Goal: Communication & Community: Answer question/provide support

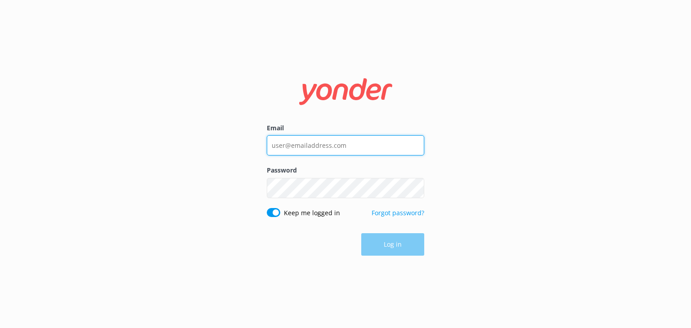
type input "[EMAIL_ADDRESS][DOMAIN_NAME]"
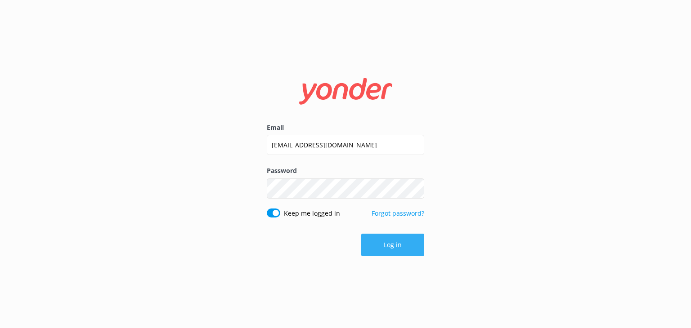
click at [395, 248] on div "Log in" at bounding box center [345, 245] width 157 height 22
click at [387, 246] on button "Log in" at bounding box center [392, 245] width 63 height 22
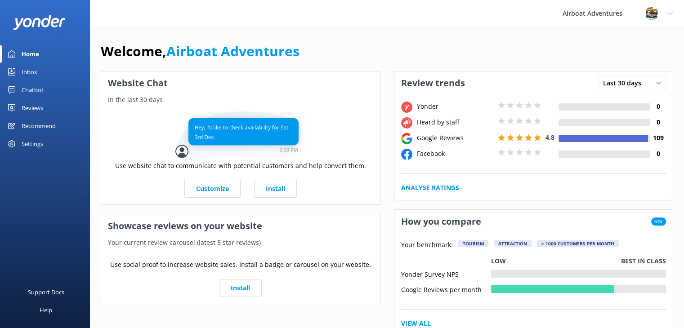
click at [41, 105] on div "Reviews" at bounding box center [33, 108] width 22 height 18
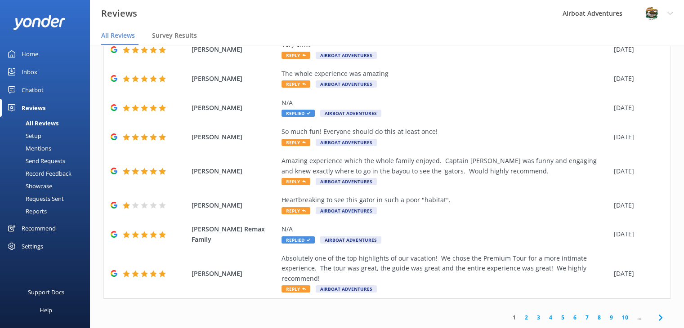
scroll to position [18, 0]
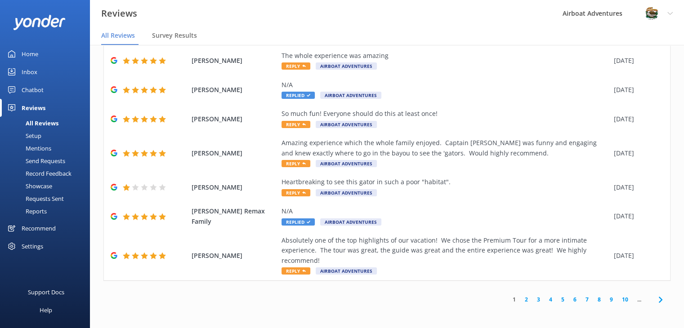
click at [520, 298] on link "2" at bounding box center [526, 299] width 12 height 9
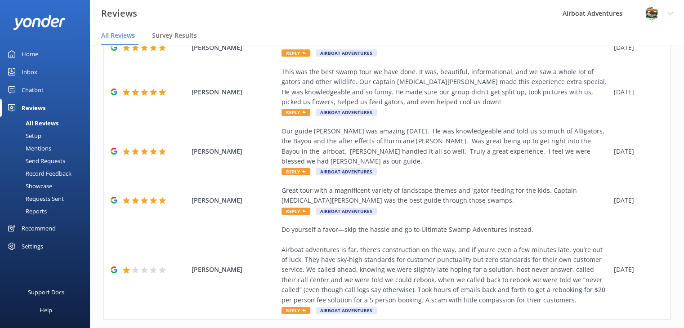
scroll to position [294, 0]
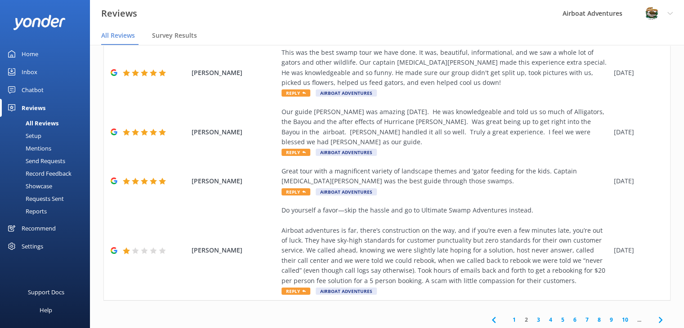
click at [532, 316] on link "3" at bounding box center [538, 320] width 12 height 9
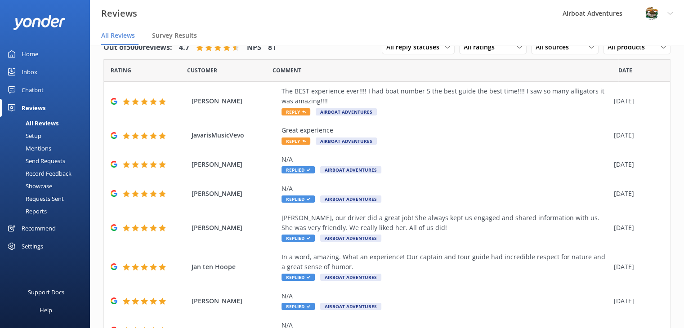
scroll to position [123, 0]
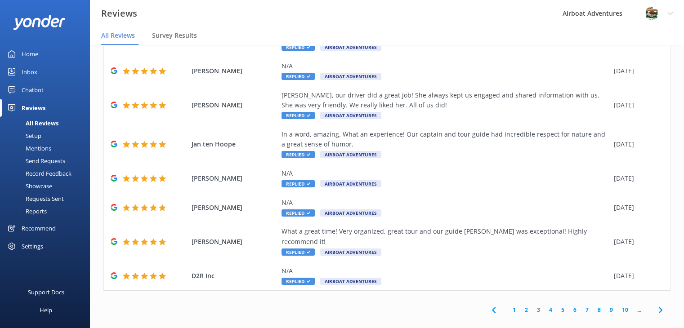
click at [544, 306] on link "4" at bounding box center [550, 310] width 12 height 9
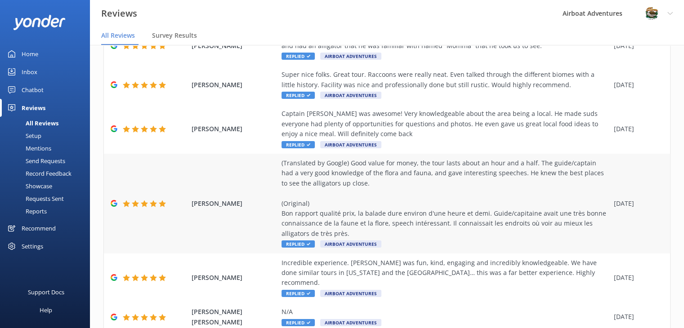
scroll to position [201, 0]
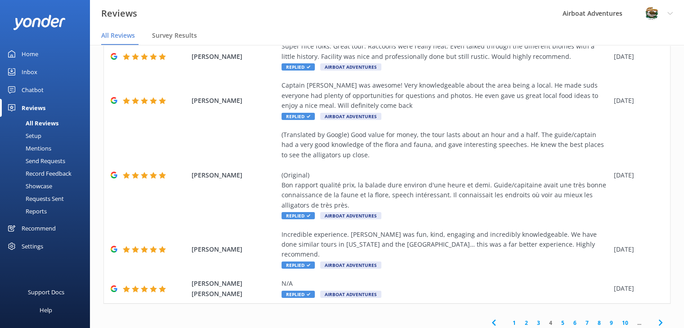
click at [532, 319] on link "3" at bounding box center [538, 323] width 12 height 9
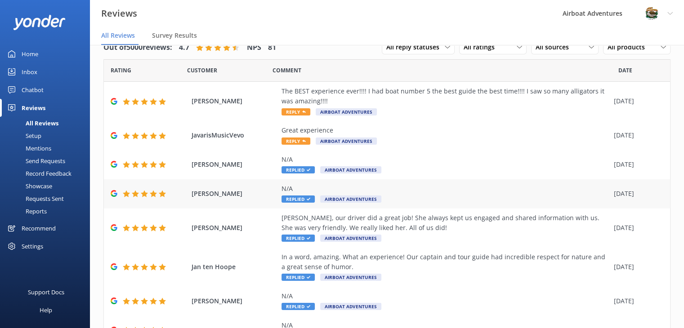
scroll to position [13, 0]
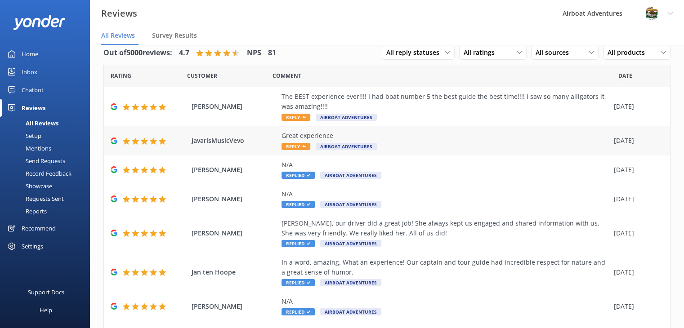
click at [457, 147] on div "Great experience Reply Airboat Adventures" at bounding box center [445, 141] width 328 height 20
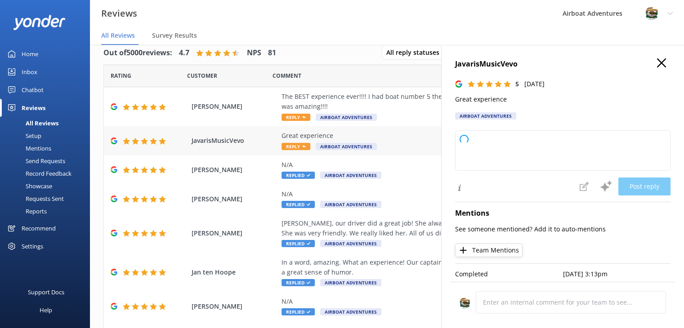
type textarea "Thank you so much for your wonderful feedback! We're glad you had a great exper…"
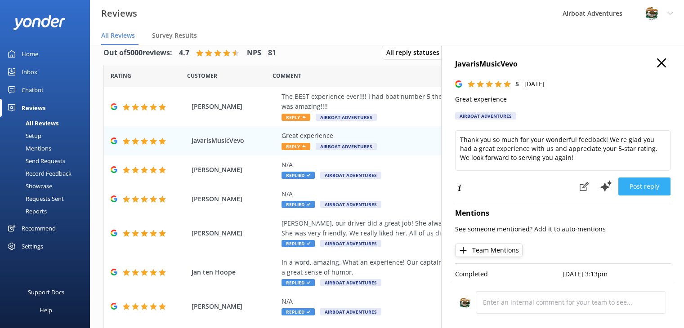
click at [627, 188] on button "Post reply" at bounding box center [644, 187] width 52 height 18
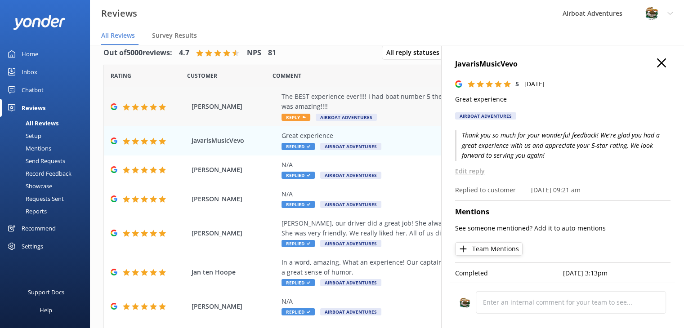
click at [401, 117] on div "The BEST experience ever!!!! I had boat number 5 the best guide the best time!!…" at bounding box center [445, 107] width 328 height 30
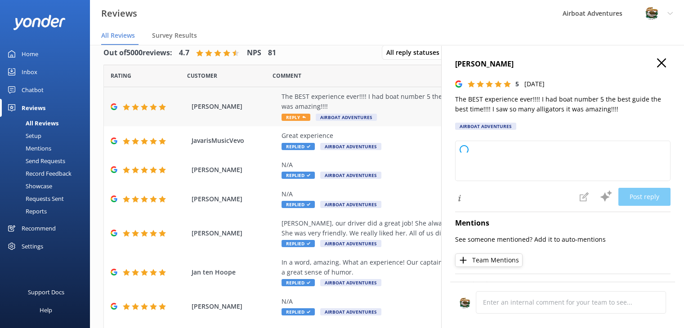
type textarea "Thank you so much for your fantastic review! We're thrilled you had an amazing …"
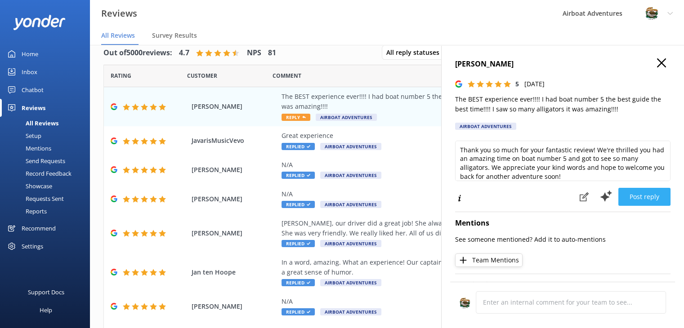
click at [626, 195] on button "Post reply" at bounding box center [644, 197] width 52 height 18
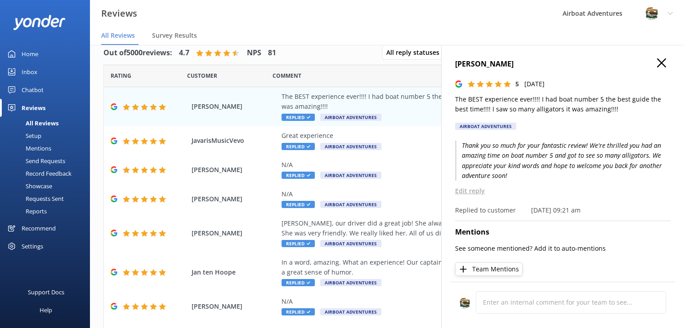
click at [657, 65] on use at bounding box center [661, 62] width 9 height 9
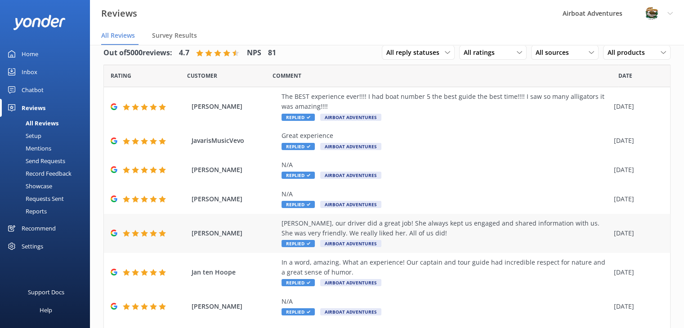
scroll to position [123, 0]
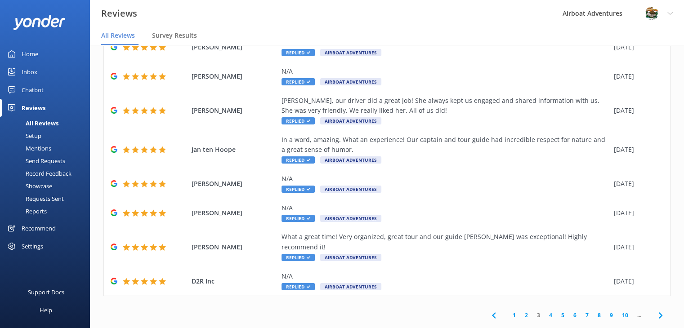
click at [520, 305] on div "1 2 3 4 5 6 7 8 9 10 ..." at bounding box center [576, 315] width 187 height 20
click at [520, 311] on link "2" at bounding box center [526, 315] width 12 height 9
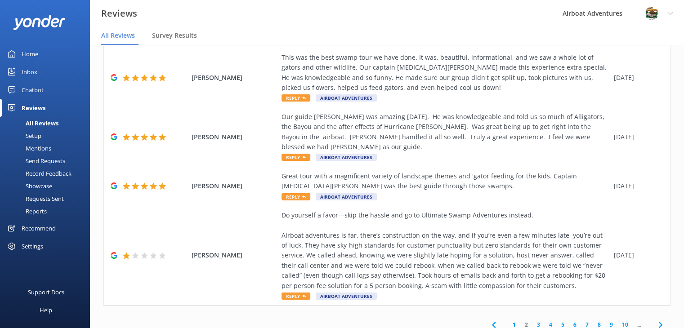
scroll to position [294, 0]
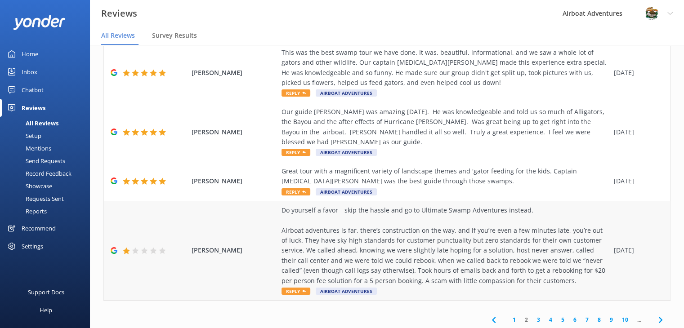
click at [468, 247] on div "Do yourself a favor—skip the hassle and go to Ultimate Swamp Adventures instead…" at bounding box center [445, 245] width 328 height 80
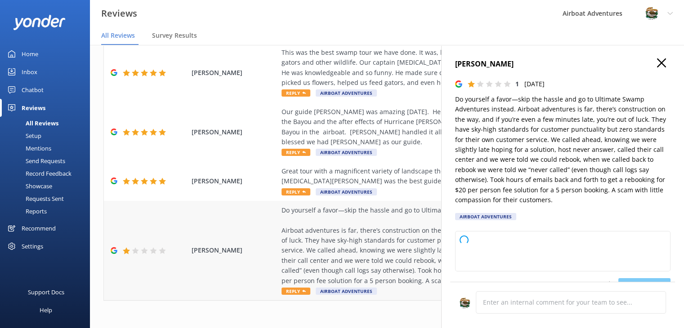
type textarea "Thank you for sharing your feedback. We're truly sorry to hear about your exper…"
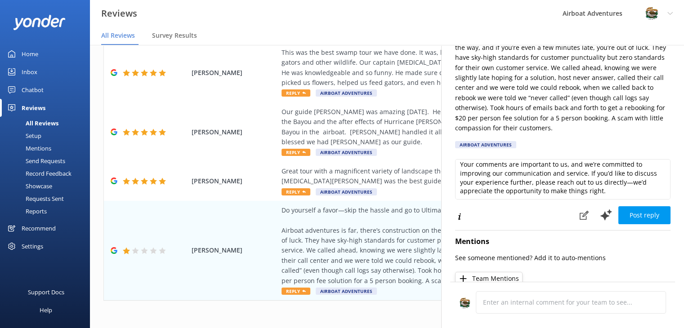
scroll to position [22, 0]
click at [620, 218] on button "Post reply" at bounding box center [644, 215] width 52 height 18
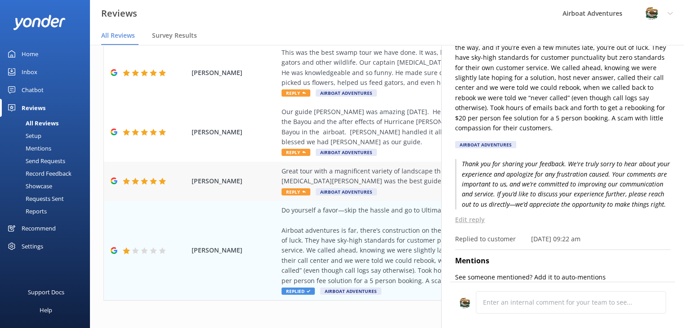
click at [391, 166] on div "Great tour with a magnificent variety of landscape themes and 'gator feeding fo…" at bounding box center [445, 176] width 328 height 20
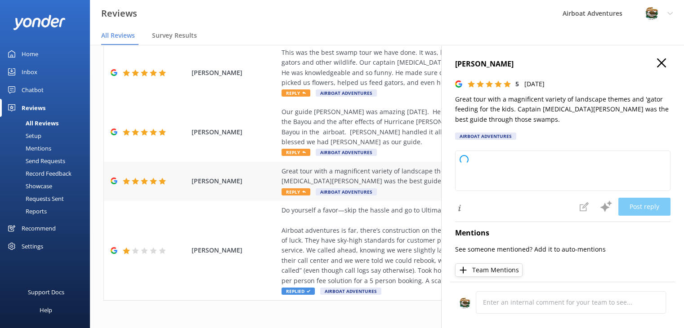
type textarea "Thank you so much for your wonderful review! We're thrilled you and your family…"
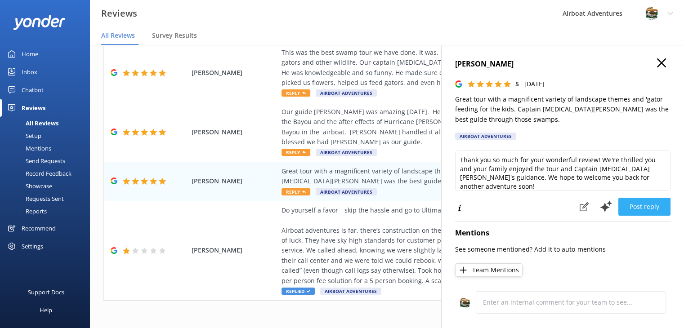
click at [630, 205] on button "Post reply" at bounding box center [644, 207] width 52 height 18
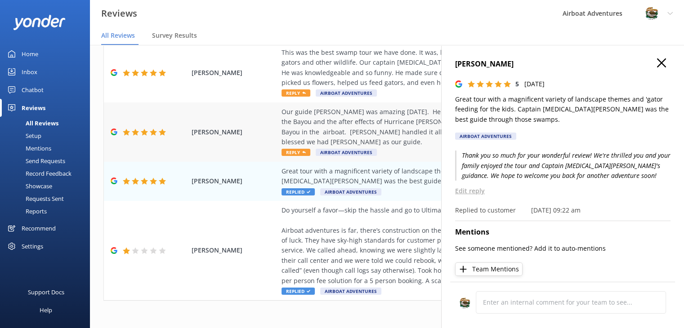
click at [401, 129] on div "Our guide [PERSON_NAME] was amazing [DATE]. He was knowledgeable and told us so…" at bounding box center [445, 132] width 328 height 50
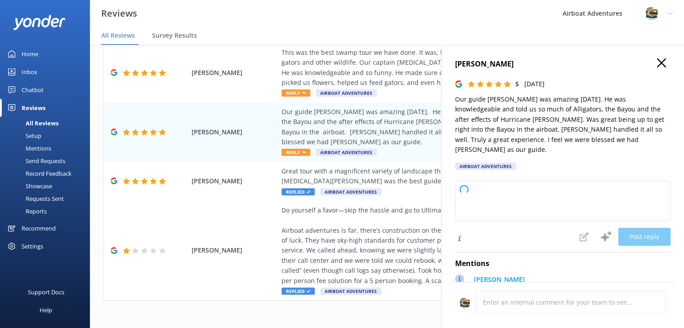
type textarea "Thank you so much for your wonderful review! We're thrilled to hear you had suc…"
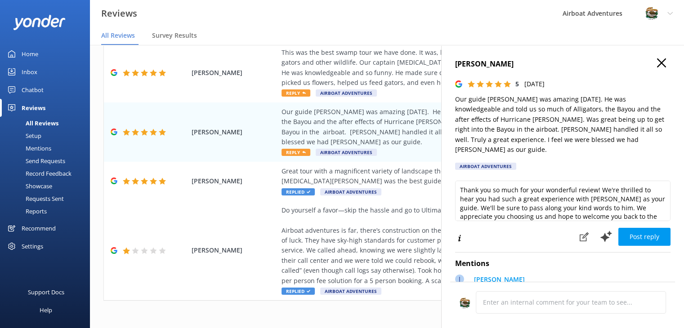
scroll to position [13, 0]
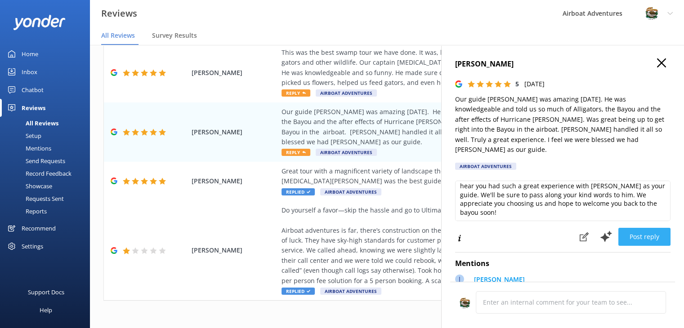
click at [626, 230] on button "Post reply" at bounding box center [644, 237] width 52 height 18
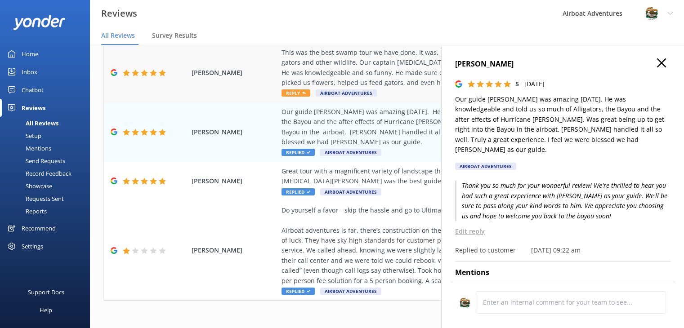
click at [345, 68] on div "This was the best swamp tour we have done. It was, beautiful, informational, an…" at bounding box center [445, 68] width 328 height 40
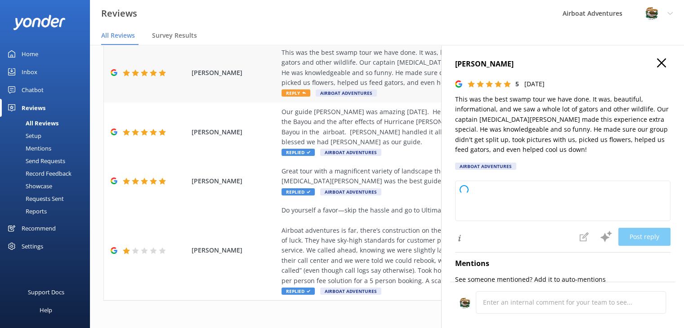
type textarea "Thank you so much for your wonderful review! We’re thrilled to hear you had suc…"
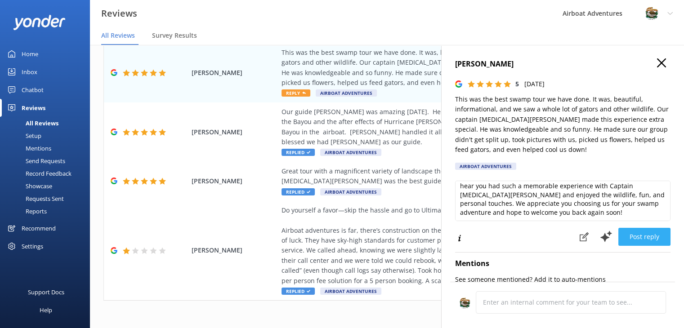
click at [642, 238] on button "Post reply" at bounding box center [644, 237] width 52 height 18
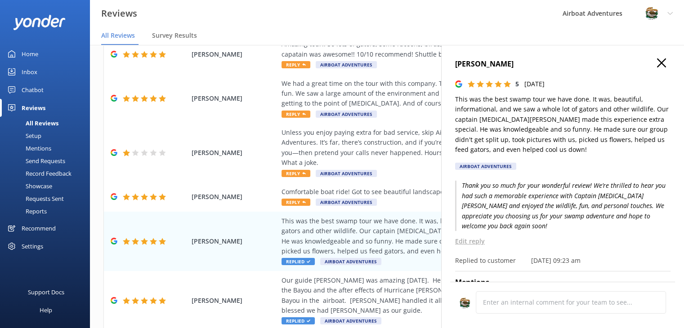
scroll to position [125, 0]
click at [376, 187] on div "Comfortable boat ride! Got to see beautiful landscape and wildlife!" at bounding box center [445, 192] width 328 height 10
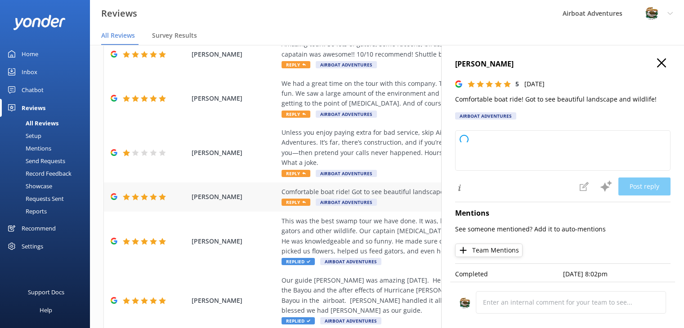
type textarea "Thank you so much for your wonderful review! We're delighted to hear you enjoye…"
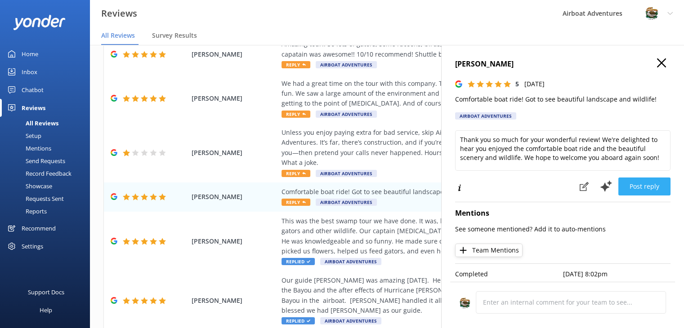
click at [631, 191] on button "Post reply" at bounding box center [644, 187] width 52 height 18
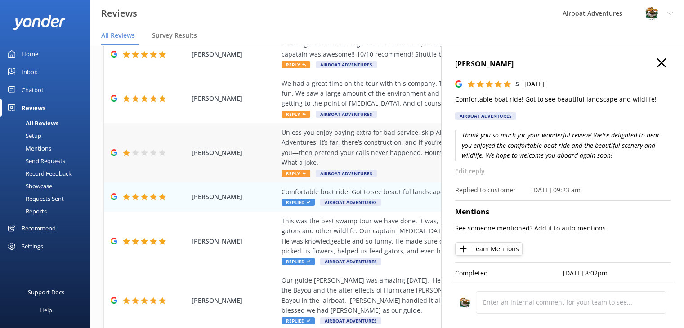
click at [392, 136] on div "Unless you enjoy paying extra for bad service, skip Airboat Adventures and head…" at bounding box center [445, 148] width 328 height 40
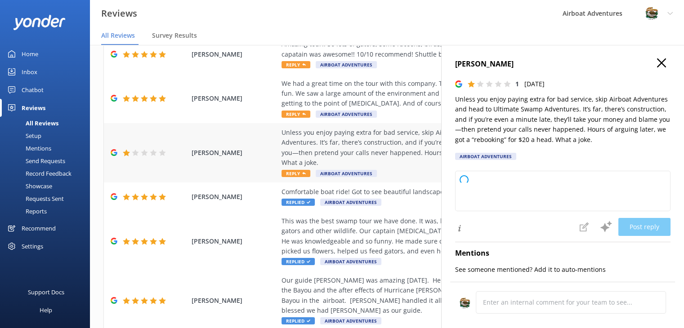
type textarea "Thank you for your feedback. We're very sorry to hear about your experience and…"
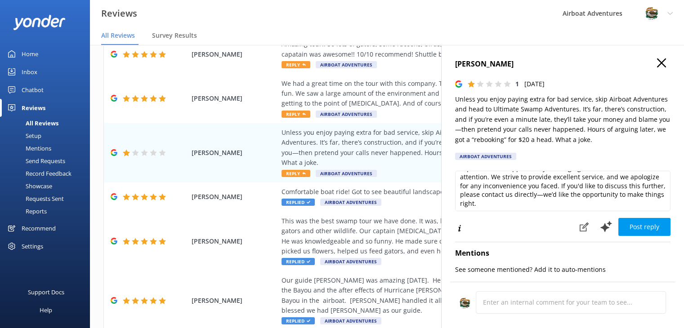
scroll to position [22, 0]
click at [651, 226] on button "Post reply" at bounding box center [644, 227] width 52 height 18
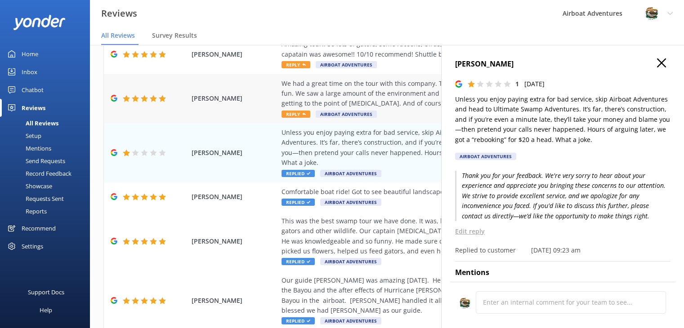
click at [403, 100] on div "We had a great time on the tour with this company. The prices were fair and and…" at bounding box center [445, 99] width 328 height 40
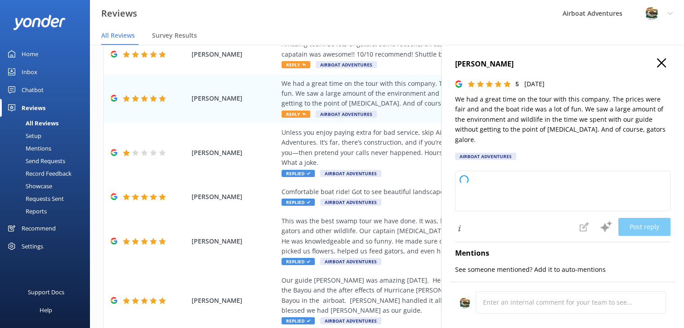
type textarea "Thank you so much for your wonderful review! We're thrilled to hear you enjoyed…"
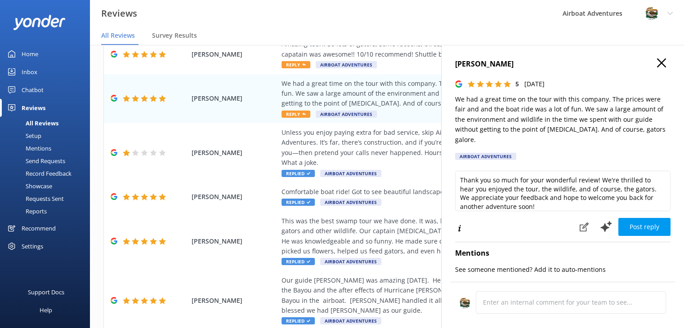
click at [657, 64] on use at bounding box center [661, 62] width 9 height 9
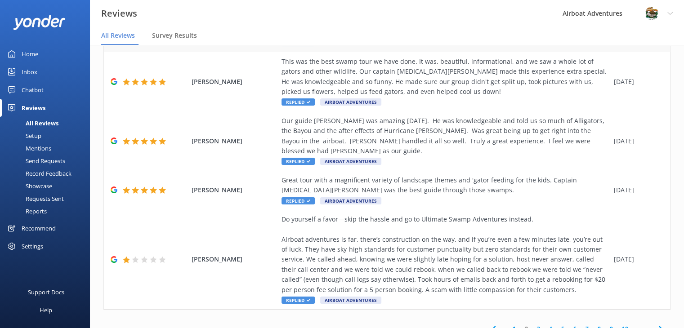
scroll to position [294, 0]
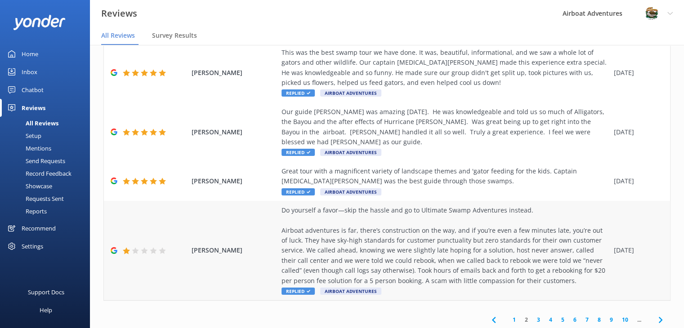
click at [325, 223] on div "Do yourself a favor—skip the hassle and go to Ultimate Swamp Adventures instead…" at bounding box center [445, 245] width 328 height 80
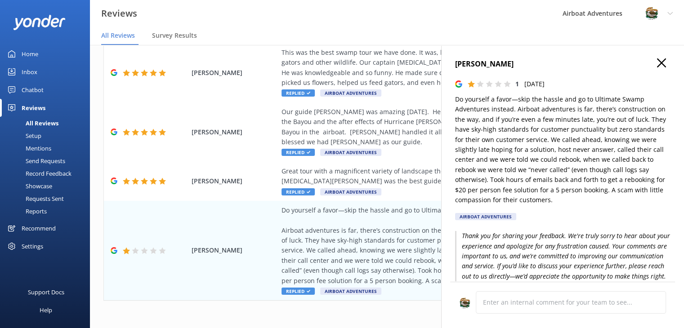
click at [452, 97] on div "[PERSON_NAME] 1 [DATE] Do yourself a favor—skip the hassle and go to Ultimate S…" at bounding box center [562, 209] width 243 height 328
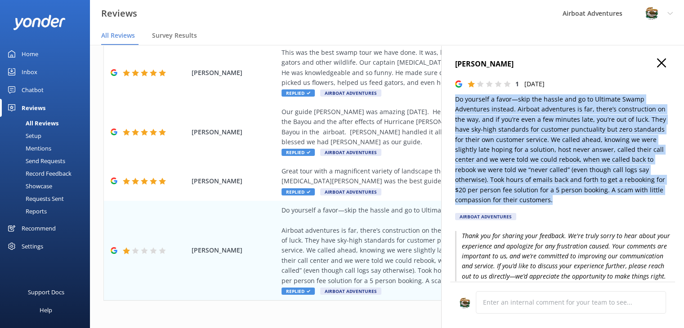
drag, startPoint x: 452, startPoint y: 99, endPoint x: 580, endPoint y: 199, distance: 162.4
click at [580, 199] on div "[PERSON_NAME] 1 [DATE] Do yourself a favor—skip the hassle and go to Ultimate S…" at bounding box center [562, 209] width 243 height 328
copy p "Do yourself a favor—skip the hassle and go to Ultimate Swamp Adventures instead…"
click at [577, 149] on p "Do yourself a favor—skip the hassle and go to Ultimate Swamp Adventures instead…" at bounding box center [562, 149] width 215 height 111
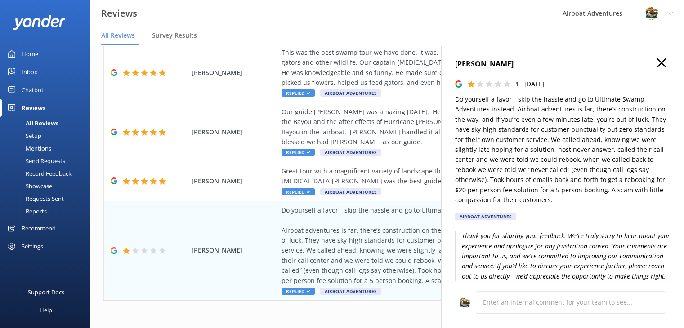
drag, startPoint x: 452, startPoint y: 62, endPoint x: 512, endPoint y: 61, distance: 59.8
click at [512, 61] on div "[PERSON_NAME] 1 [DATE] Do yourself a favor—skip the hassle and go to Ultimate S…" at bounding box center [562, 209] width 243 height 328
copy h4 "[PERSON_NAME]"
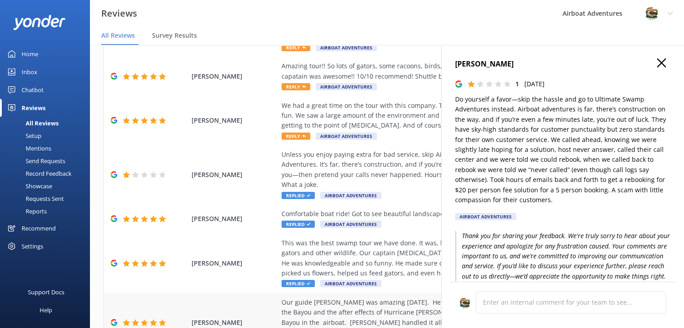
scroll to position [103, 0]
click at [334, 173] on div "Unless you enjoy paying extra for bad service, skip Airboat Adventures and head…" at bounding box center [445, 170] width 328 height 40
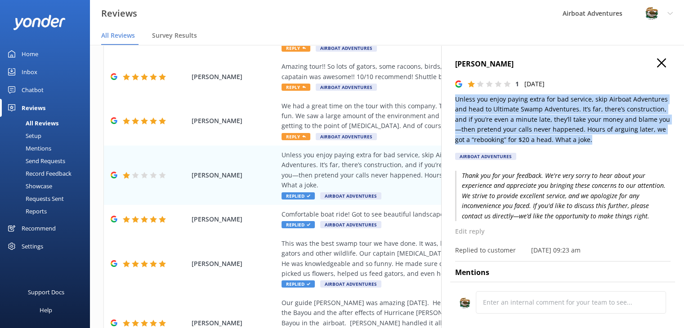
drag, startPoint x: 594, startPoint y: 143, endPoint x: 444, endPoint y: 100, distance: 156.0
click at [444, 100] on div "[PERSON_NAME] 1 [DATE] Unless you enjoy paying extra for bad service, skip Airb…" at bounding box center [562, 209] width 243 height 328
copy p "Unless you enjoy paying extra for bad service, skip Airboat Adventures and head…"
drag, startPoint x: 525, startPoint y: 63, endPoint x: 450, endPoint y: 65, distance: 75.5
click at [450, 65] on div "[PERSON_NAME] 1 [DATE] Unless you enjoy paying extra for bad service, skip Airb…" at bounding box center [562, 209] width 243 height 328
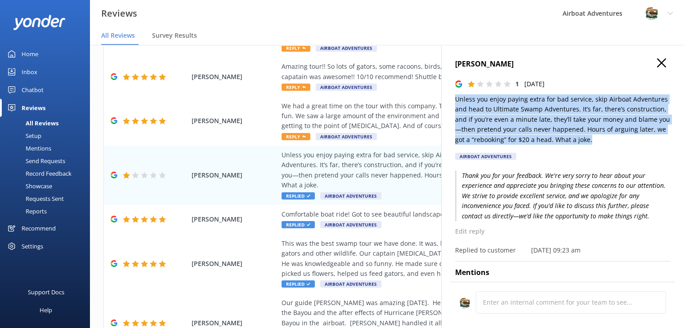
copy h4 "[PERSON_NAME]"
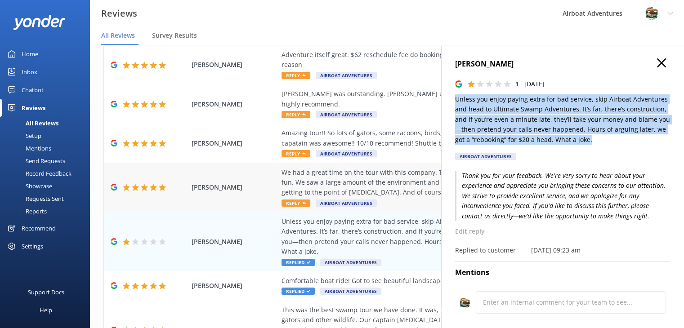
scroll to position [37, 0]
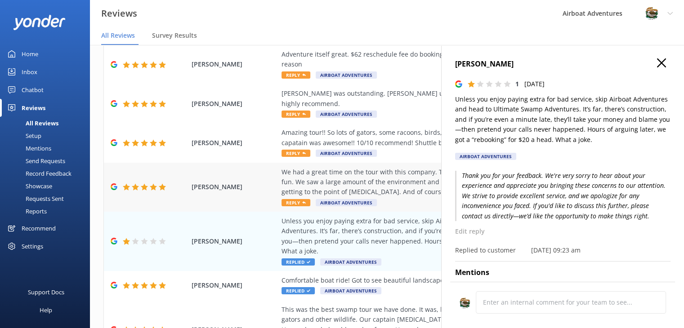
click at [322, 167] on div "We had a great time on the tour with this company. The prices were fair and and…" at bounding box center [445, 182] width 328 height 30
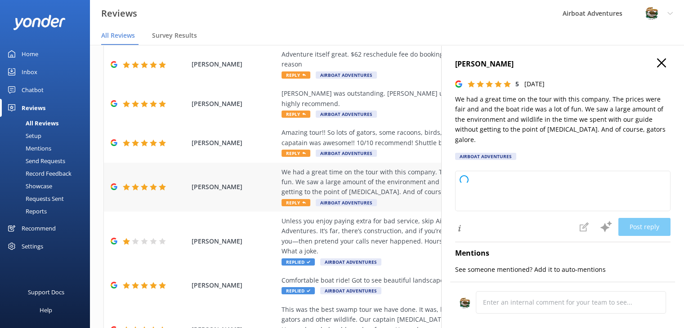
type textarea "Thank you so much for your wonderful review! We're thrilled to hear you enjoyed…"
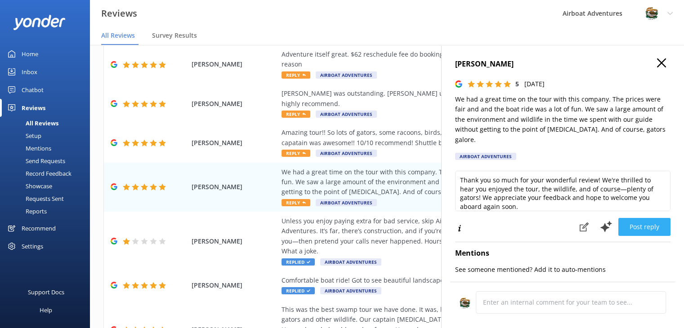
click at [630, 223] on button "Post reply" at bounding box center [644, 227] width 52 height 18
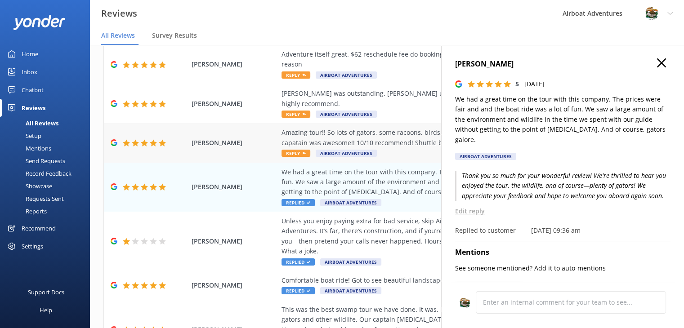
click at [369, 130] on div "Amazing tour!! So lots of gators, some racoons, birds, dragonflies!! The bayou …" at bounding box center [445, 138] width 328 height 20
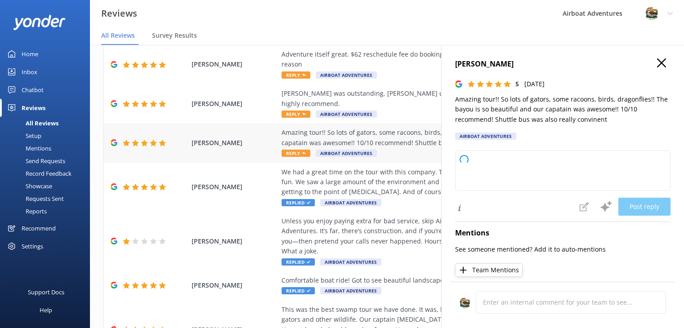
type textarea "Thank you so much for your wonderful review! We're thrilled you enjoyed the tou…"
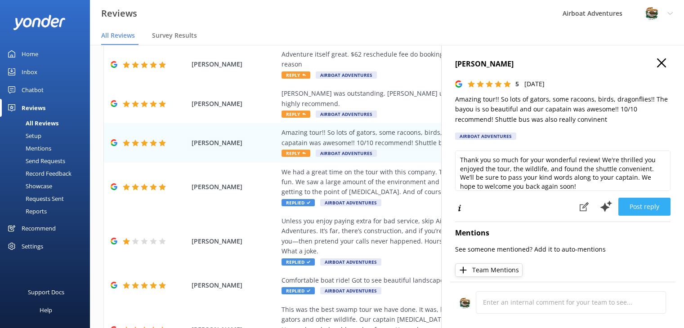
click at [642, 206] on button "Post reply" at bounding box center [644, 207] width 52 height 18
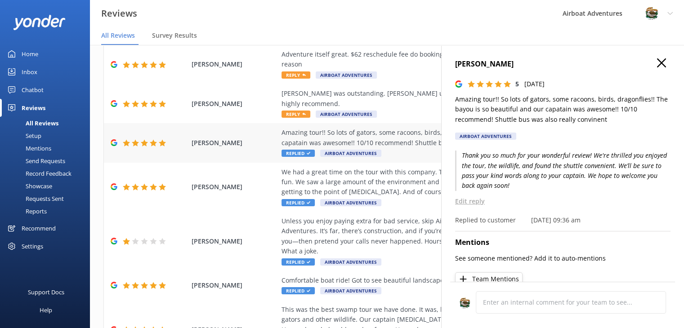
scroll to position [0, 0]
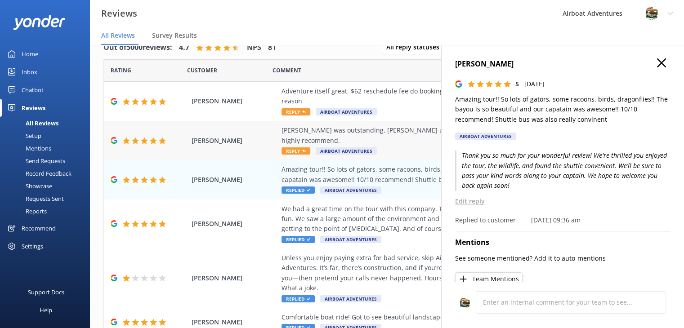
click at [385, 136] on div "[PERSON_NAME] was outstanding. [PERSON_NAME] us to his favorite gator spots and…" at bounding box center [445, 140] width 328 height 30
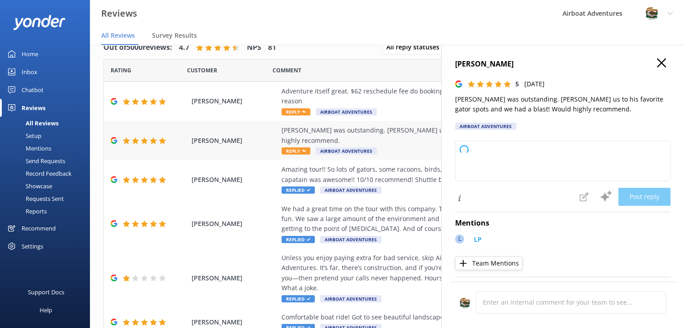
type textarea "Thank you so much for your kind words! We're thrilled you had a great time with…"
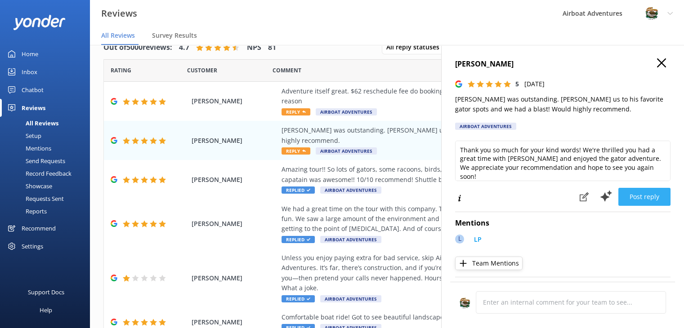
click at [624, 196] on button "Post reply" at bounding box center [644, 197] width 52 height 18
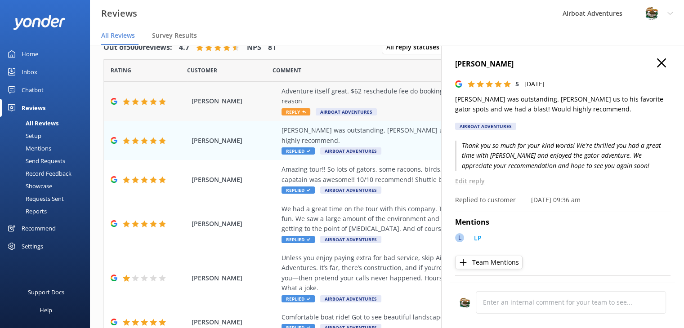
click at [396, 108] on div "Adventure itself great. $62 reschedule fee do booking time mistake was absolute…" at bounding box center [445, 101] width 328 height 30
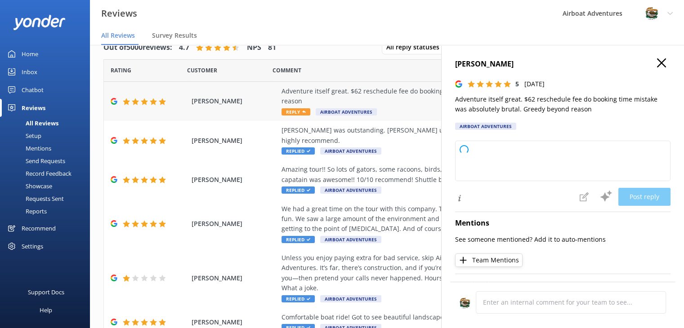
type textarea "Thank you so much for your feedback and for giving us a 5-star rating! We're gl…"
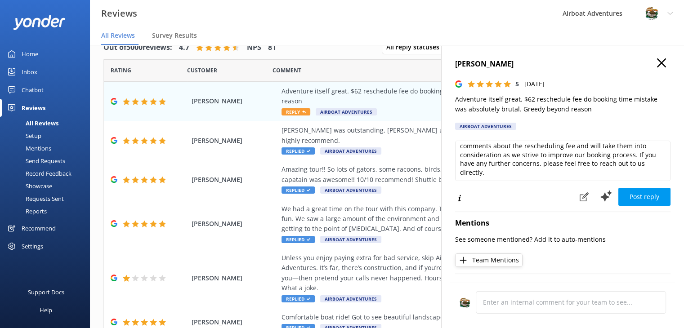
scroll to position [22, 0]
click at [628, 195] on button "Post reply" at bounding box center [644, 197] width 52 height 18
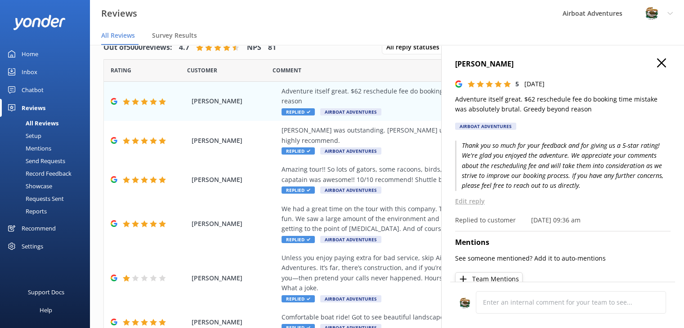
click at [663, 64] on h4 "[PERSON_NAME]" at bounding box center [562, 64] width 215 height 12
click at [657, 66] on icon at bounding box center [661, 62] width 9 height 9
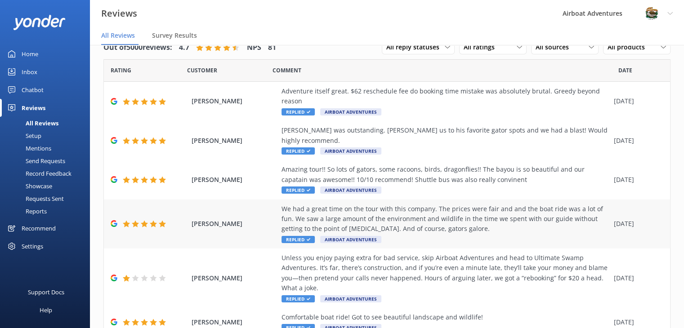
scroll to position [294, 0]
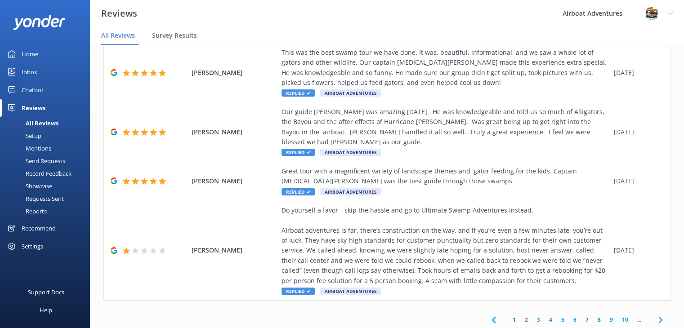
click at [508, 316] on link "1" at bounding box center [514, 320] width 12 height 9
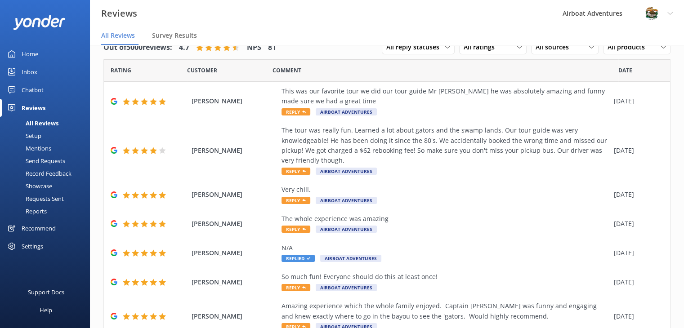
scroll to position [163, 0]
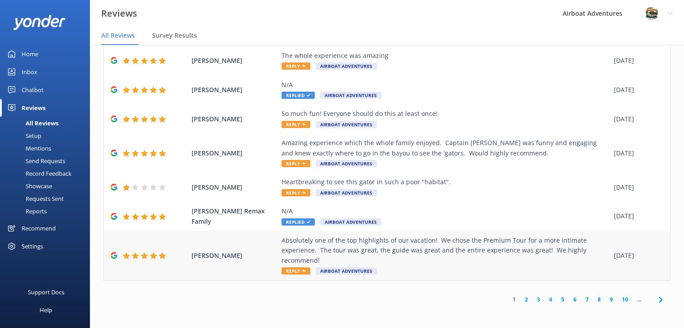
click at [419, 253] on div "Absolutely one of the top highlights of our vacation! We chose the Premium Tour…" at bounding box center [445, 251] width 328 height 30
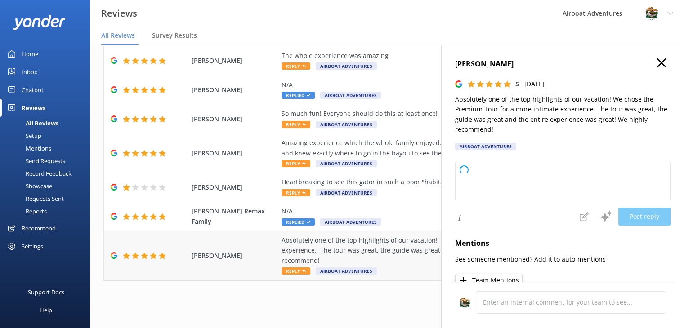
type textarea "Thank you so much for your wonderful review! We're thrilled to hear the Premium…"
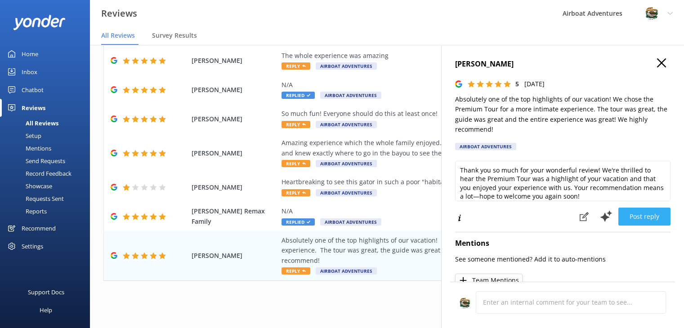
click at [625, 218] on button "Post reply" at bounding box center [644, 217] width 52 height 18
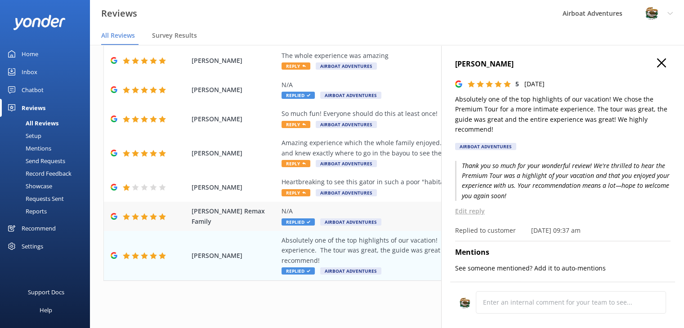
click at [383, 220] on div "N/A Replied Airboat Adventures" at bounding box center [445, 216] width 328 height 20
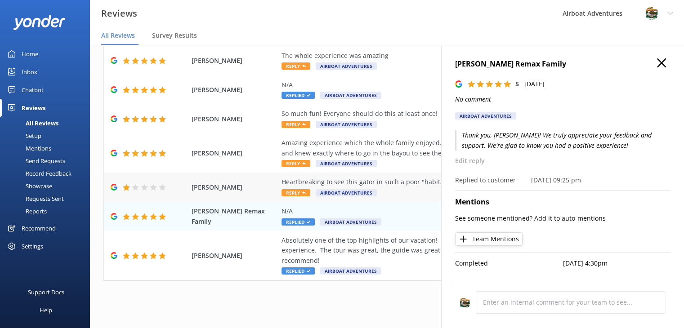
click at [381, 187] on div "Heartbreaking to see this gator in such a poor "habitat". Reply Airboat Adventu…" at bounding box center [445, 187] width 328 height 20
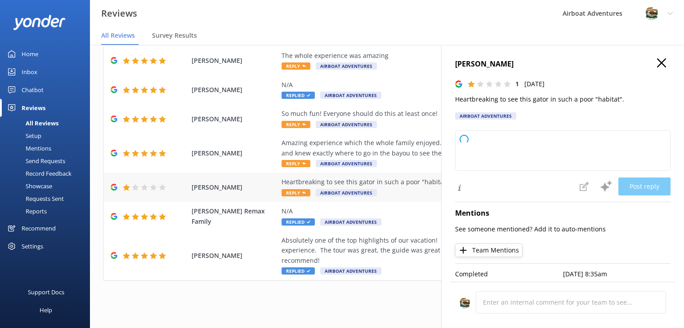
type textarea "Thank you for your feedback and for sharing your concerns. We take the well-bei…"
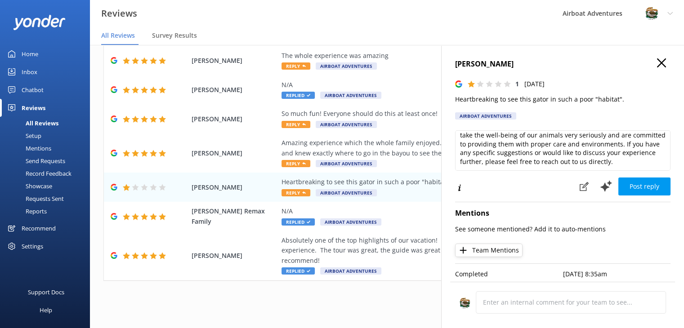
scroll to position [22, 0]
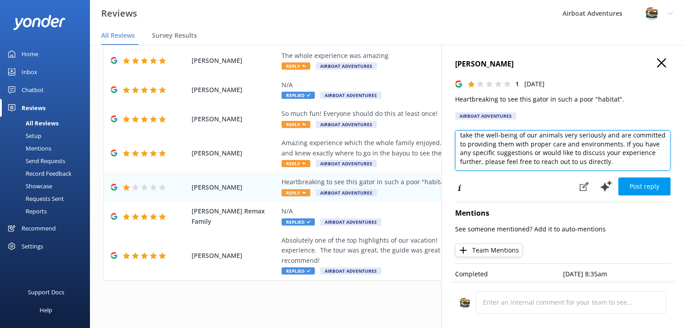
click at [496, 154] on textarea "Thank you for your feedback and for sharing your concerns. We take the well-bei…" at bounding box center [562, 150] width 215 height 40
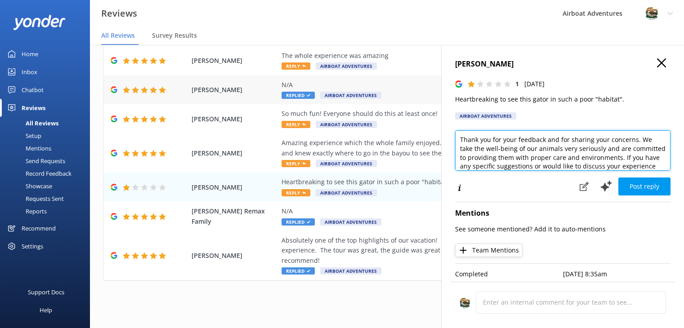
drag, startPoint x: 503, startPoint y: 165, endPoint x: 406, endPoint y: 98, distance: 117.7
click at [406, 98] on div "Out of 5000 reviews: 4.7 NPS 81 All reply statuses All reply statuses Needs a r…" at bounding box center [387, 177] width 594 height 301
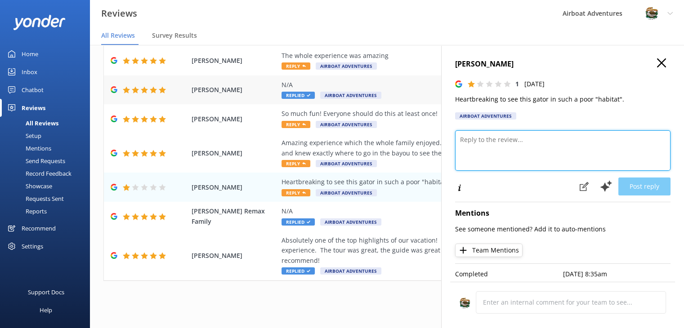
paste textarea ""Hi ___. We apologize for any distress caused. Due to its lack of melanin and p…"
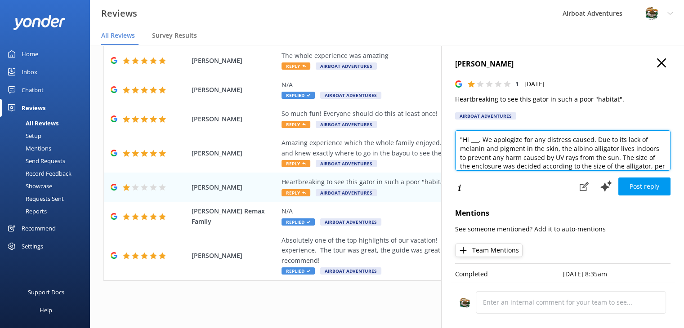
click at [459, 140] on textarea ""Hi ___. We apologize for any distress caused. Due to its lack of melanin and p…" at bounding box center [562, 150] width 215 height 40
click at [460, 141] on textarea ""Hi ___. We apologize for any distress caused. Due to its lack of melanin and p…" at bounding box center [562, 150] width 215 height 40
click at [461, 139] on textarea ""Hi ___. We apologize for any distress caused. Due to its lack of melanin and p…" at bounding box center [562, 150] width 215 height 40
click at [476, 142] on textarea "Hi ___. We apologize for any distress caused. Due to its lack of melanin and pi…" at bounding box center [562, 150] width 215 height 40
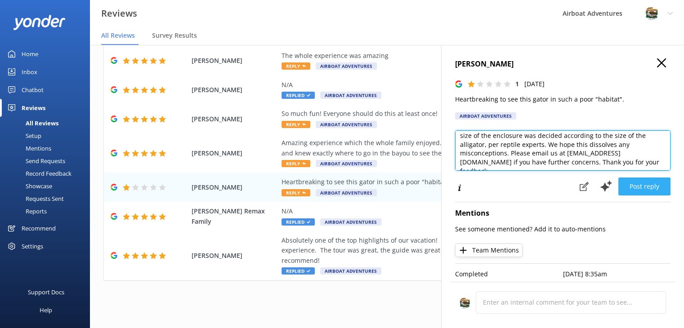
type textarea "Hi [PERSON_NAME]. We apologize for any distress caused. Due to its lack of mela…"
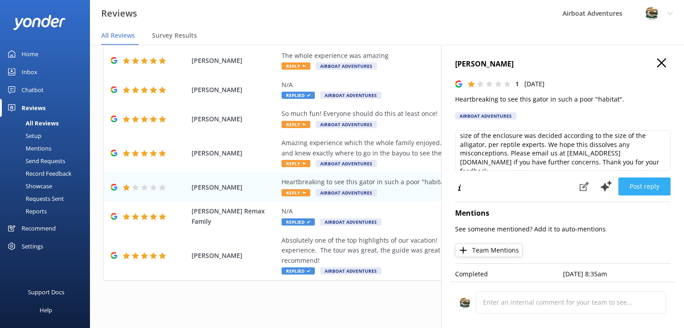
click at [634, 183] on button "Post reply" at bounding box center [644, 187] width 52 height 18
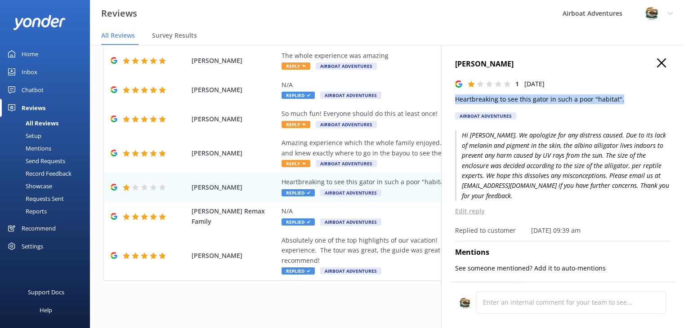
drag, startPoint x: 454, startPoint y: 99, endPoint x: 624, endPoint y: 102, distance: 170.0
click at [624, 102] on p "Heartbreaking to see this gator in such a poor "habitat"." at bounding box center [562, 99] width 215 height 10
copy p "Heartbreaking to see this gator in such a poor "habitat"."
click at [478, 69] on h4 "[PERSON_NAME]" at bounding box center [562, 64] width 215 height 12
drag, startPoint x: 451, startPoint y: 62, endPoint x: 519, endPoint y: 67, distance: 67.6
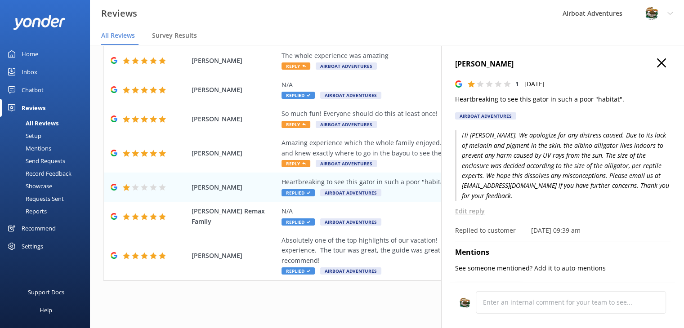
click at [519, 67] on div "[PERSON_NAME] 1 [DATE] Heartbreaking to see this gator in such a poor "habitat"…" at bounding box center [562, 209] width 243 height 328
copy h4 "[PERSON_NAME]"
click at [347, 143] on div "Amazing experience which the whole family enjoyed. Captain [PERSON_NAME] was fu…" at bounding box center [445, 148] width 328 height 20
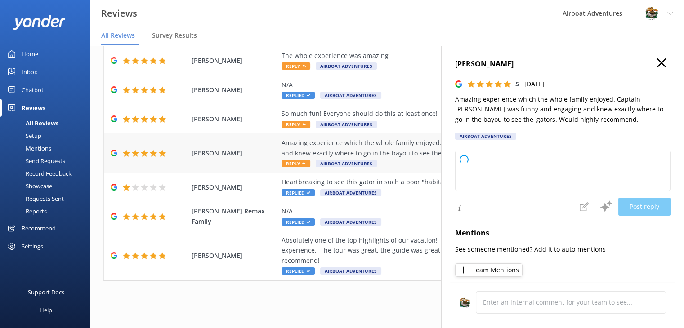
type textarea "Thank you so much for your wonderful review! We're thrilled to hear your family…"
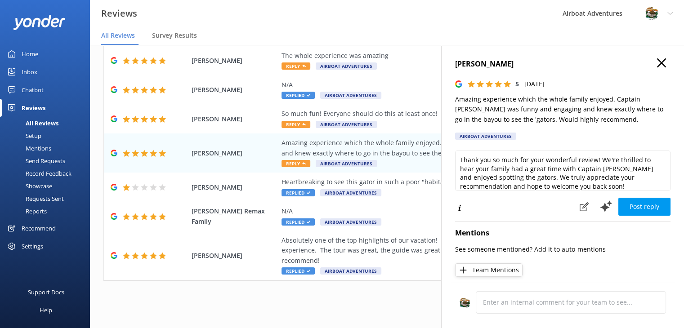
scroll to position [4, 0]
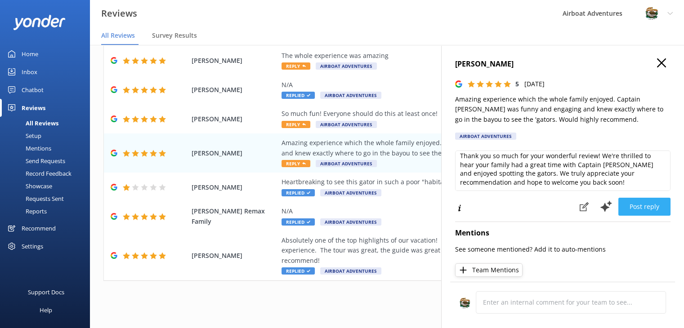
click at [618, 201] on button "Post reply" at bounding box center [644, 207] width 52 height 18
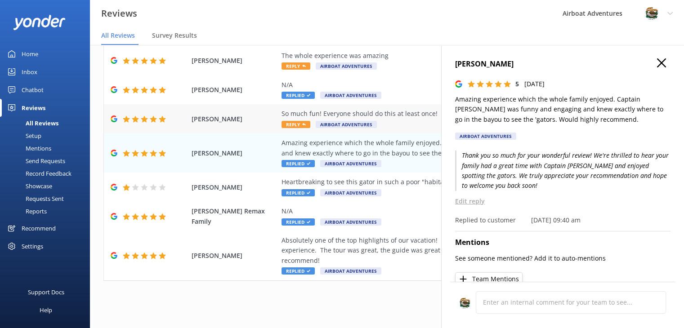
click at [392, 128] on div "So much fun! Everyone should do this at least once! Reply Airboat Adventures" at bounding box center [445, 119] width 328 height 20
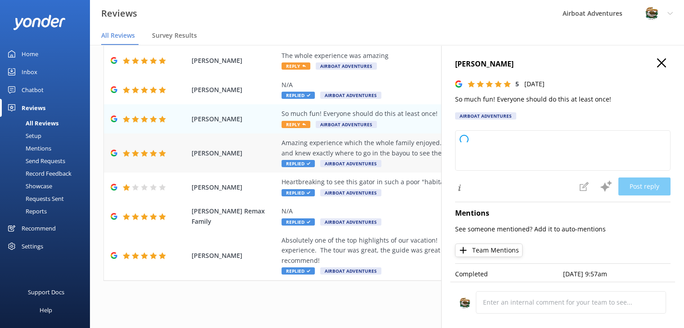
type textarea "Thank you so much for your wonderful feedback! We're thrilled to hear you had a…"
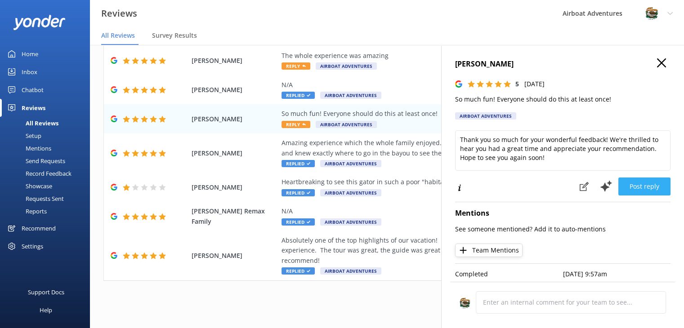
click at [636, 187] on button "Post reply" at bounding box center [644, 187] width 52 height 18
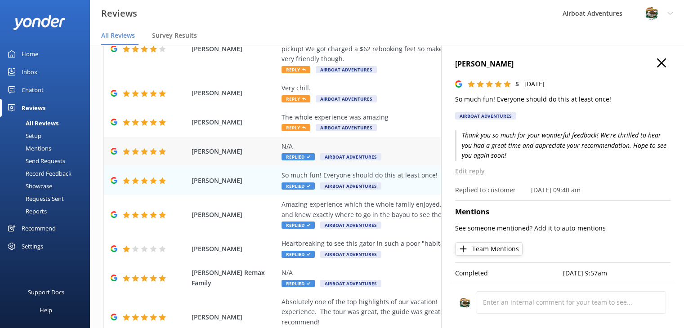
scroll to position [100, 0]
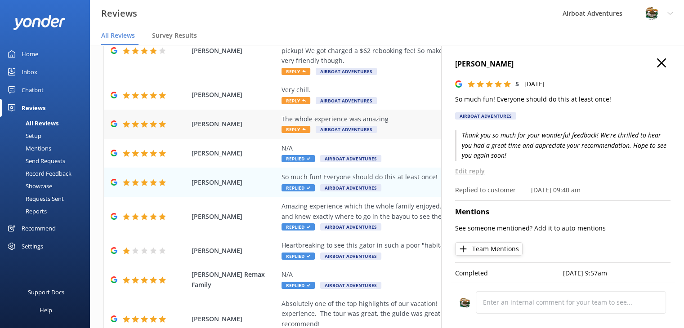
click at [346, 119] on div "The whole experience was amazing" at bounding box center [445, 119] width 328 height 10
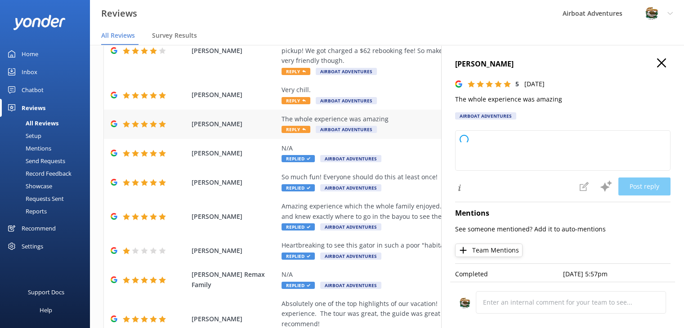
type textarea "Thank you so much for your wonderful feedback! We're thrilled to hear you had a…"
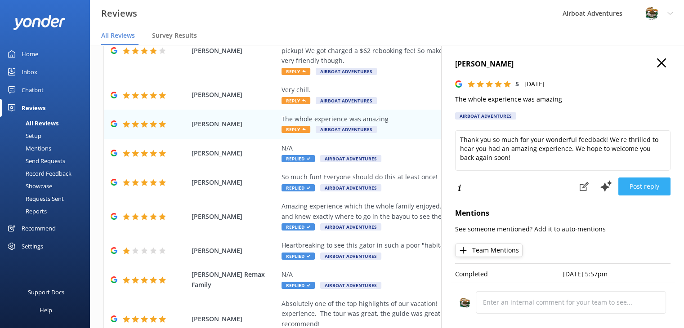
click at [632, 192] on button "Post reply" at bounding box center [644, 187] width 52 height 18
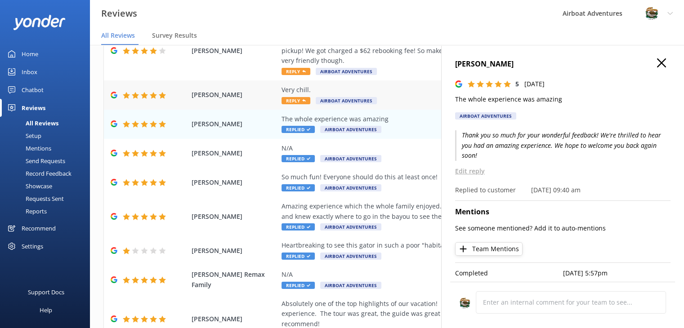
click at [398, 103] on div "Very chill. Reply Airboat Adventures" at bounding box center [445, 95] width 328 height 20
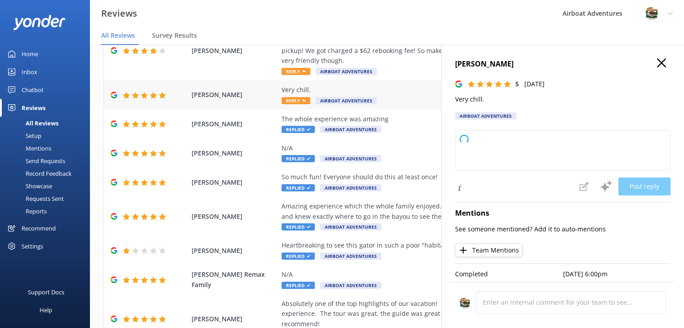
type textarea "Thank you so much for your kind words and 5-star rating! We're glad you had a g…"
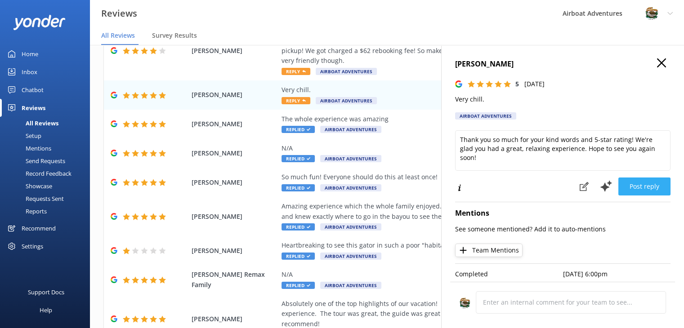
click at [644, 187] on button "Post reply" at bounding box center [644, 187] width 52 height 18
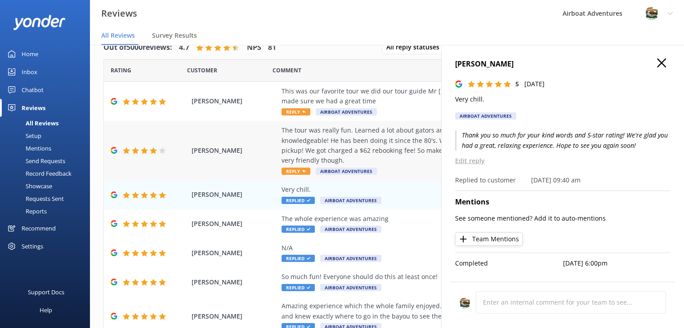
scroll to position [1, 0]
click at [325, 160] on div "The tour was really fun. Learned a lot about gators and the swamp lands. Our to…" at bounding box center [445, 145] width 328 height 40
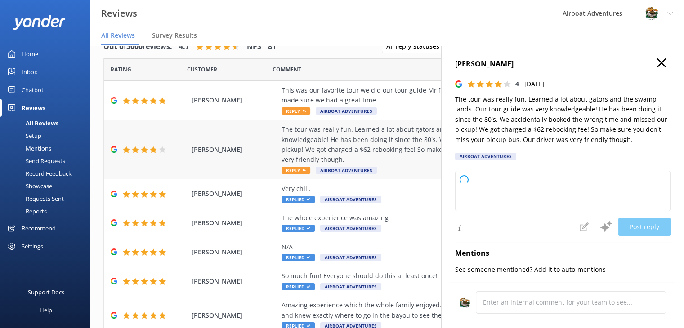
type textarea "Thank you so much for your feedback! We're glad you enjoyed the tour and found …"
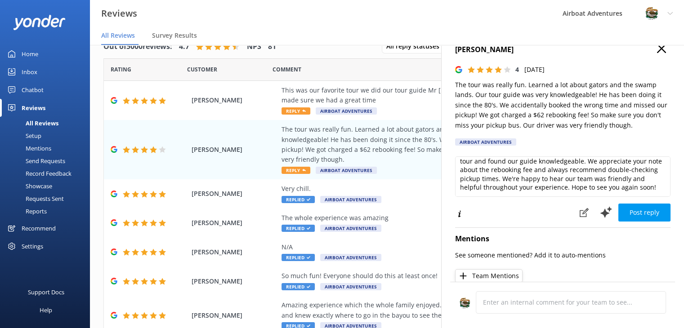
scroll to position [22, 0]
click at [628, 211] on button "Post reply" at bounding box center [644, 213] width 52 height 18
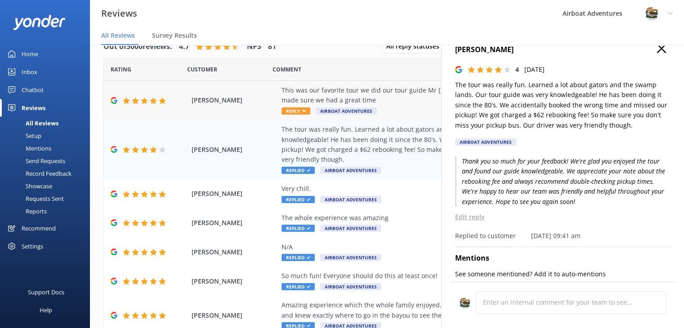
click at [399, 93] on div "This was our favorite tour we did our tour guide Mr [PERSON_NAME] he was absolu…" at bounding box center [445, 95] width 328 height 20
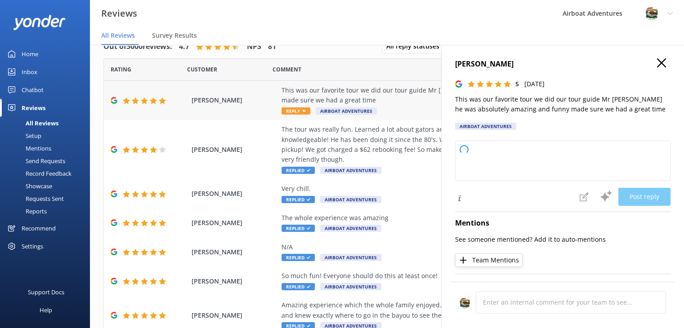
type textarea "Thank you so much for your wonderful review! We're thrilled to hear you had suc…"
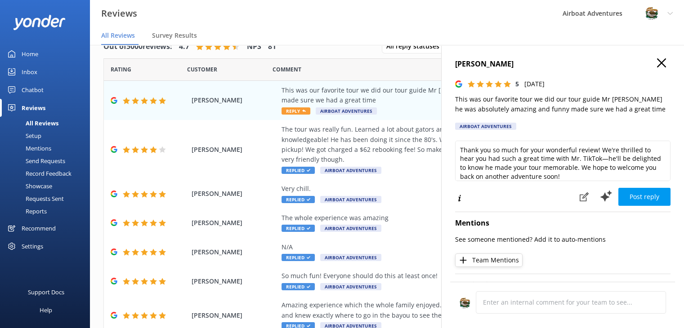
scroll to position [4, 0]
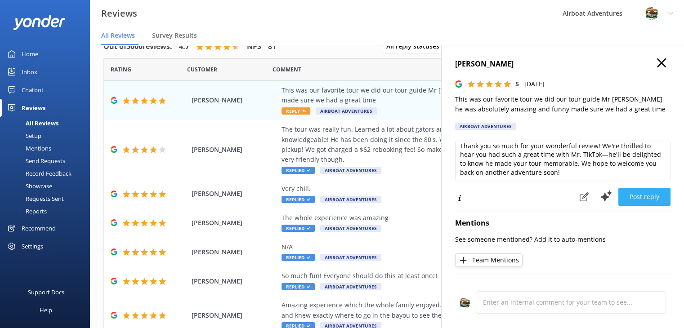
click at [633, 194] on button "Post reply" at bounding box center [644, 197] width 52 height 18
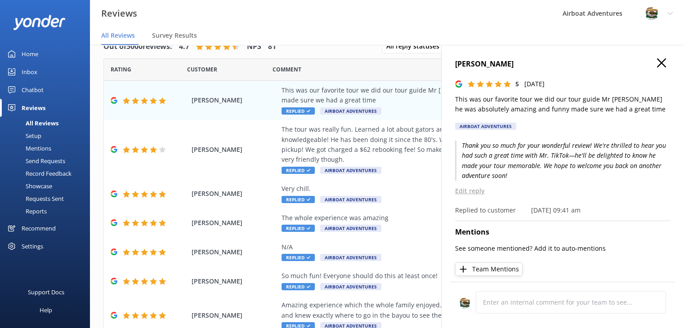
click at [657, 59] on icon at bounding box center [661, 62] width 9 height 9
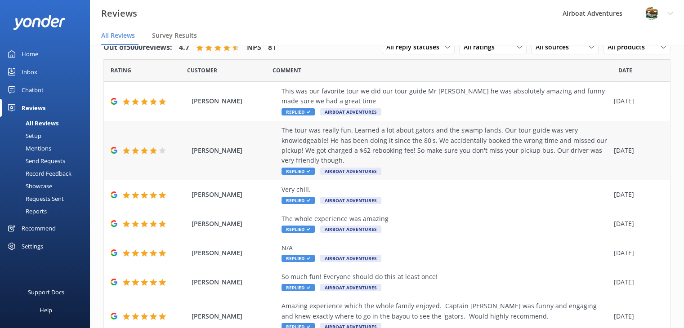
scroll to position [0, 0]
